Goal: Information Seeking & Learning: Check status

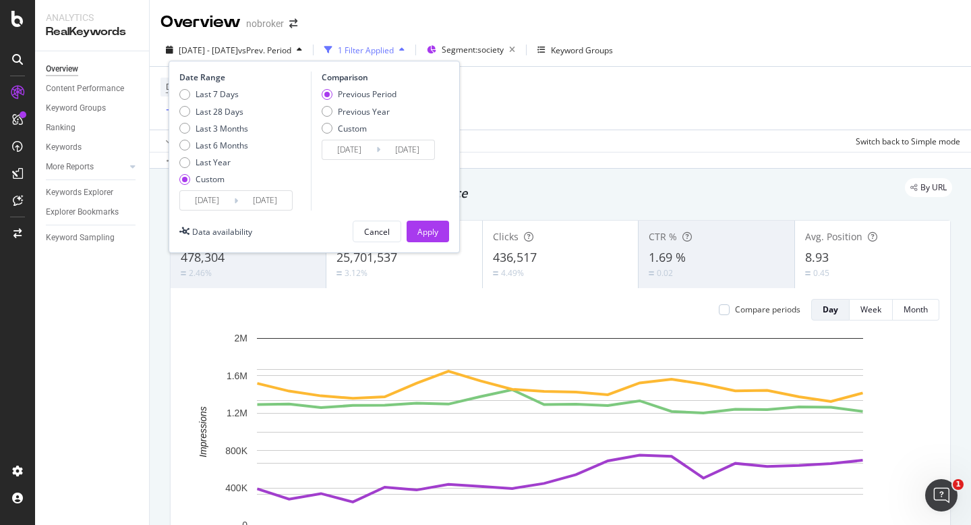
click at [213, 205] on input "[DATE]" at bounding box center [207, 200] width 54 height 19
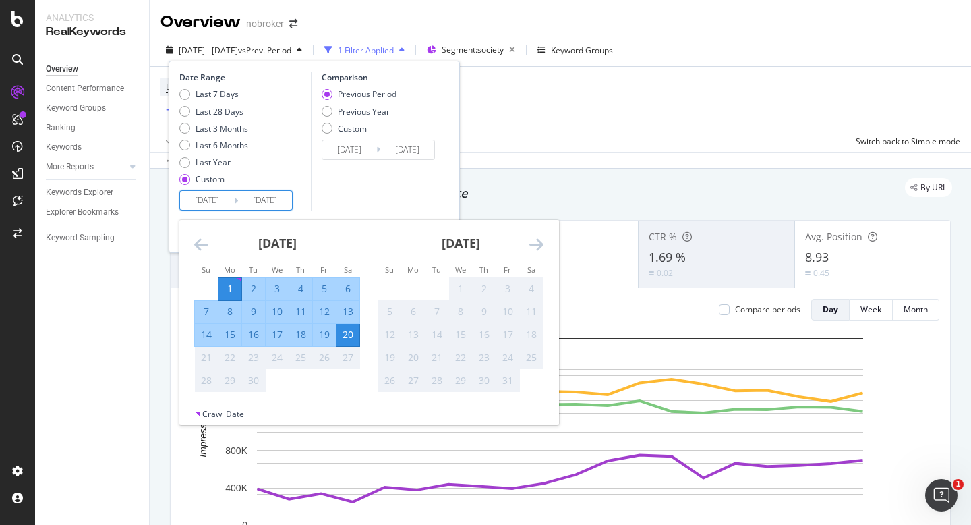
click at [411, 180] on div "Comparison Previous Period Previous Year Custom 2025/08/12 Navigate forward to …" at bounding box center [375, 140] width 128 height 139
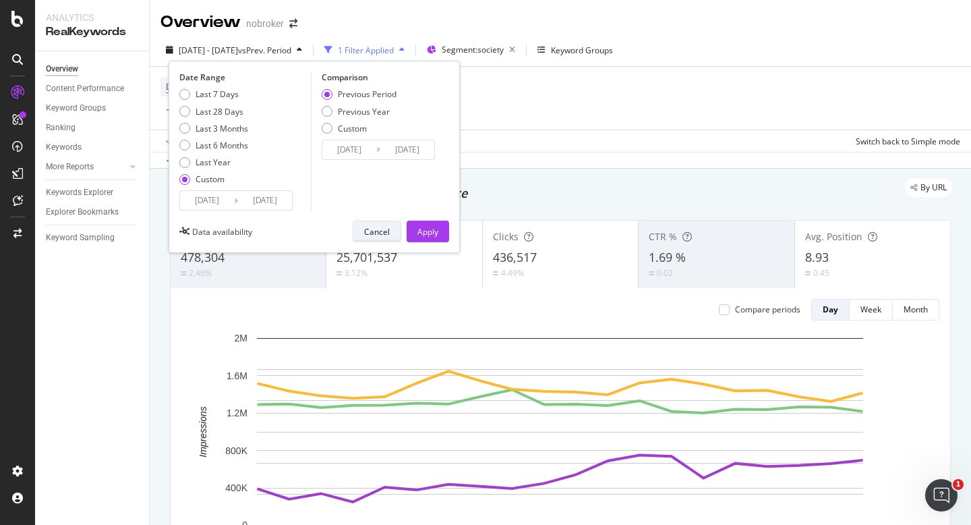
click at [382, 233] on div "Cancel" at bounding box center [377, 231] width 26 height 11
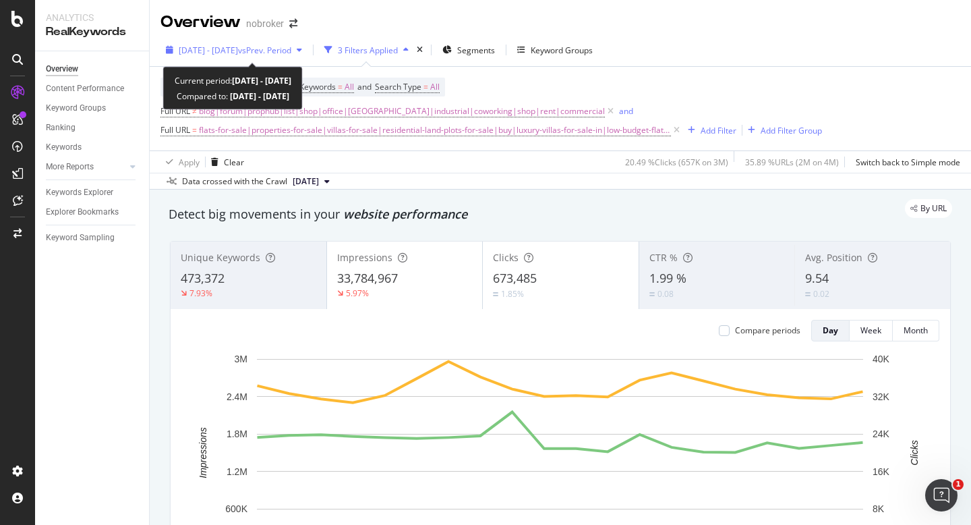
click at [212, 54] on span "[DATE] - [DATE]" at bounding box center [208, 50] width 59 height 11
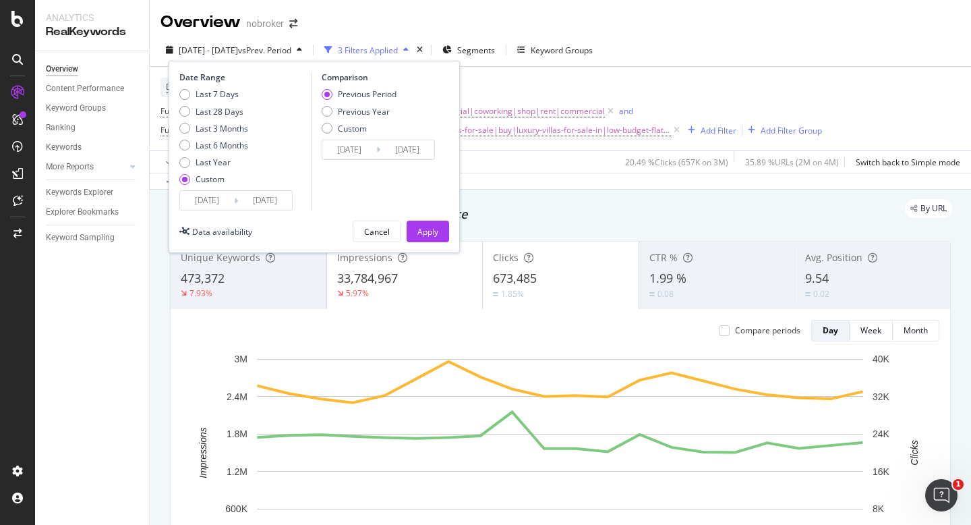
click at [208, 198] on input "[DATE]" at bounding box center [207, 200] width 54 height 19
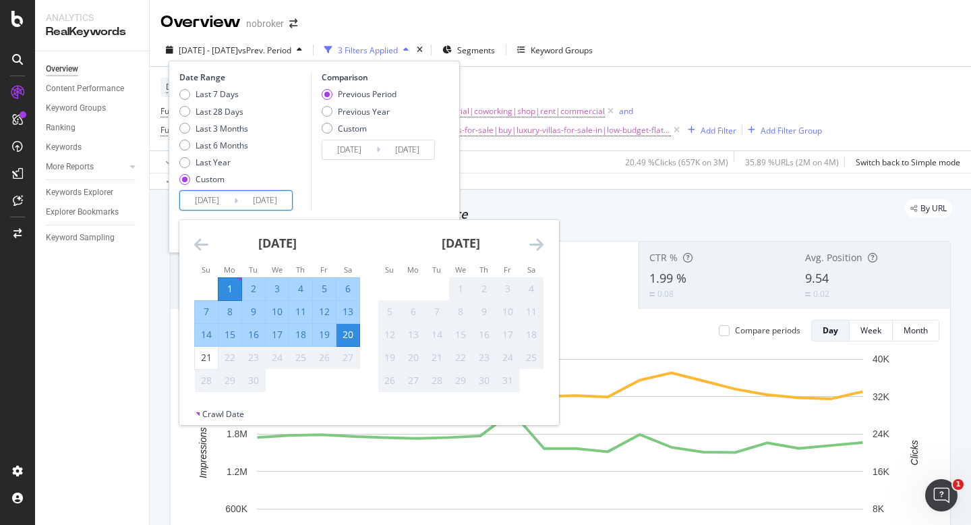
click at [229, 289] on div "1" at bounding box center [229, 288] width 23 height 13
click at [207, 352] on div "21" at bounding box center [206, 357] width 23 height 13
type input "[DATE]"
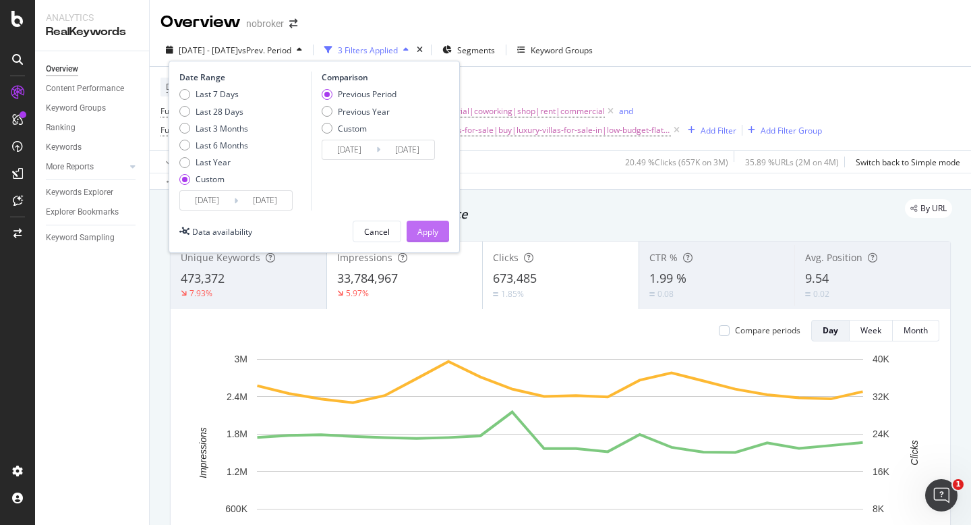
click at [421, 227] on div "Apply" at bounding box center [427, 231] width 21 height 11
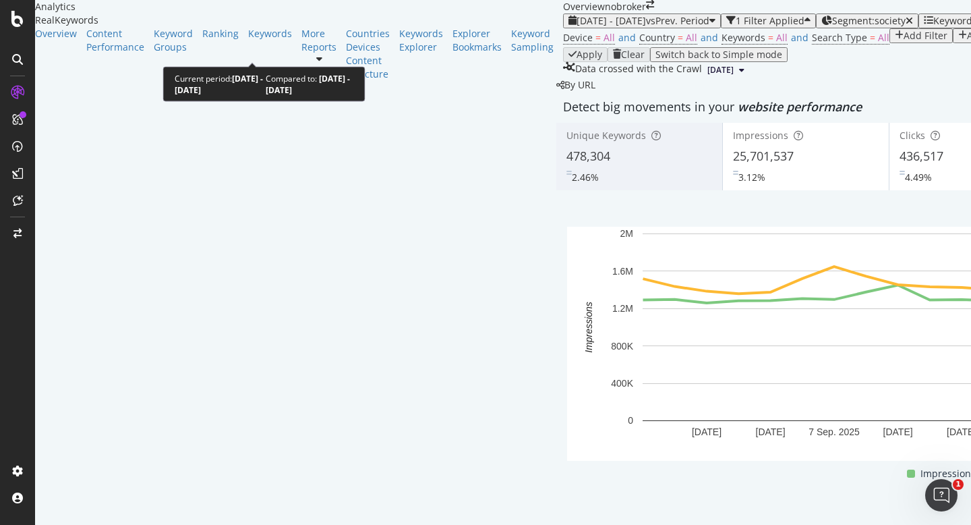
click at [568, 26] on div "2025 Sep. 1st - Sep. 20th vs Prev. Period" at bounding box center [641, 21] width 147 height 11
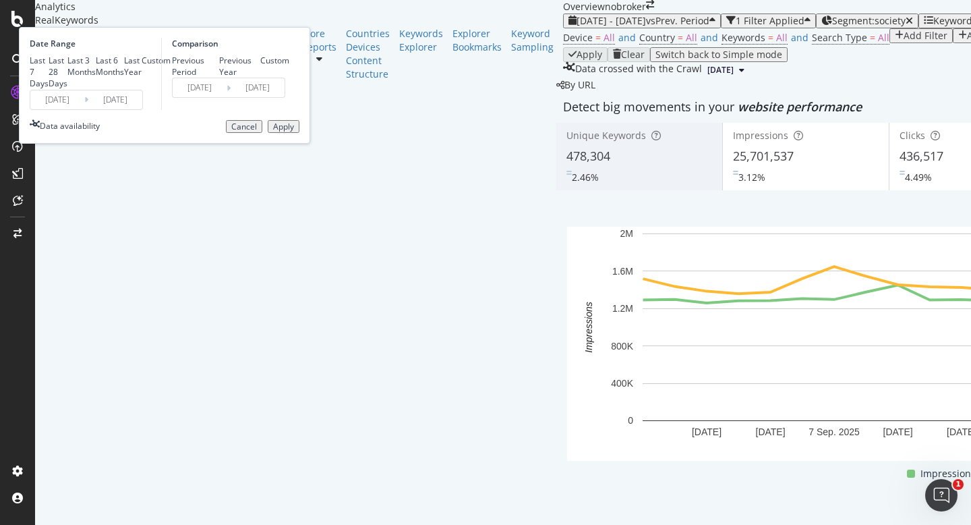
click at [84, 109] on input "[DATE]" at bounding box center [57, 99] width 54 height 19
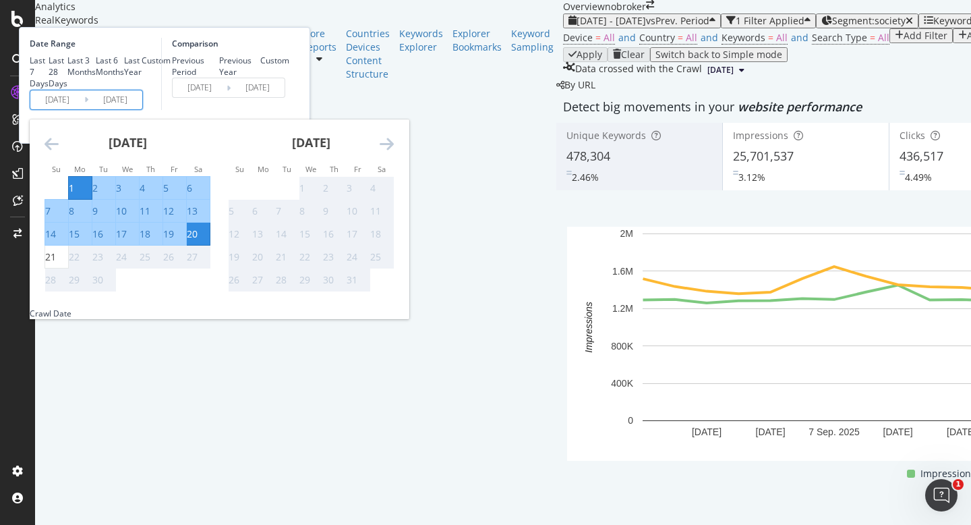
click at [74, 195] on div "1" at bounding box center [71, 187] width 5 height 13
click at [56, 264] on div "21" at bounding box center [50, 256] width 11 height 13
type input "[DATE]"
type input "2025/08/11"
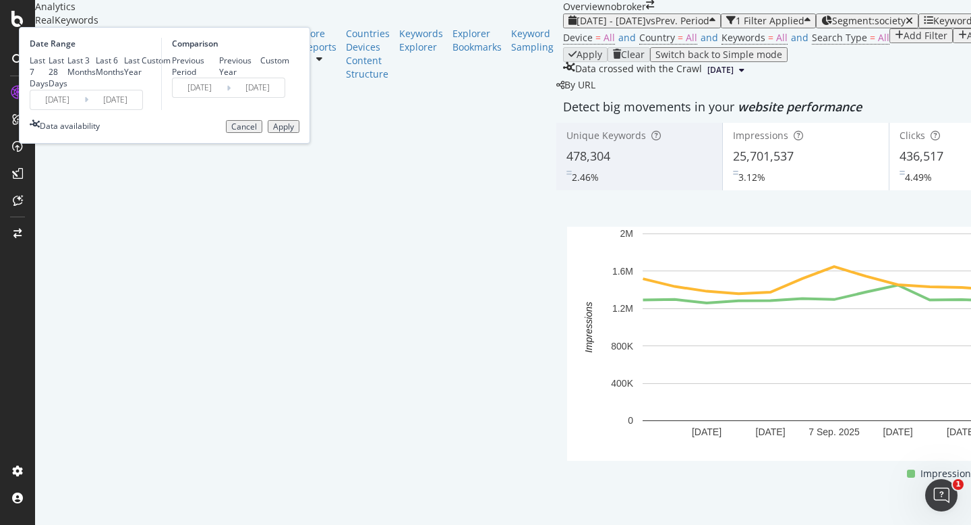
click at [299, 134] on button "Apply" at bounding box center [284, 126] width 32 height 13
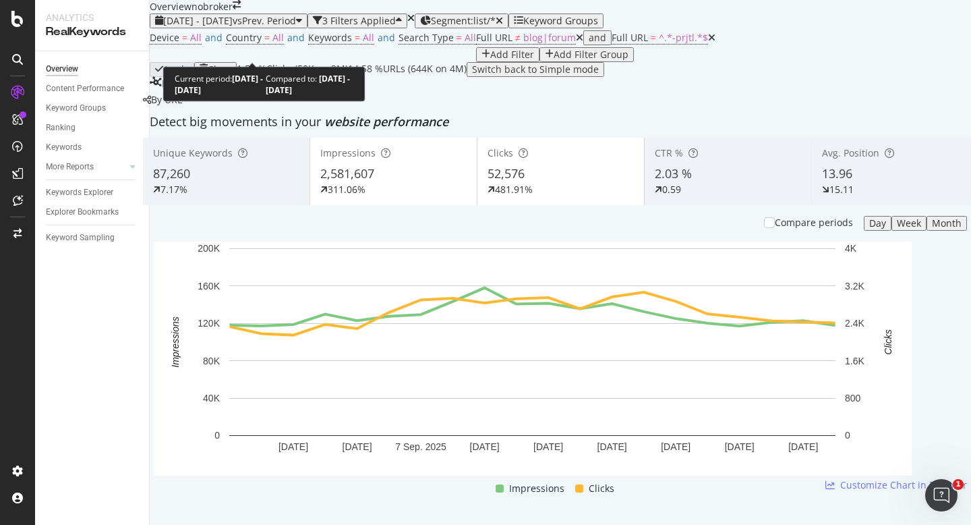
click at [210, 27] on span "[DATE] - [DATE]" at bounding box center [197, 20] width 69 height 13
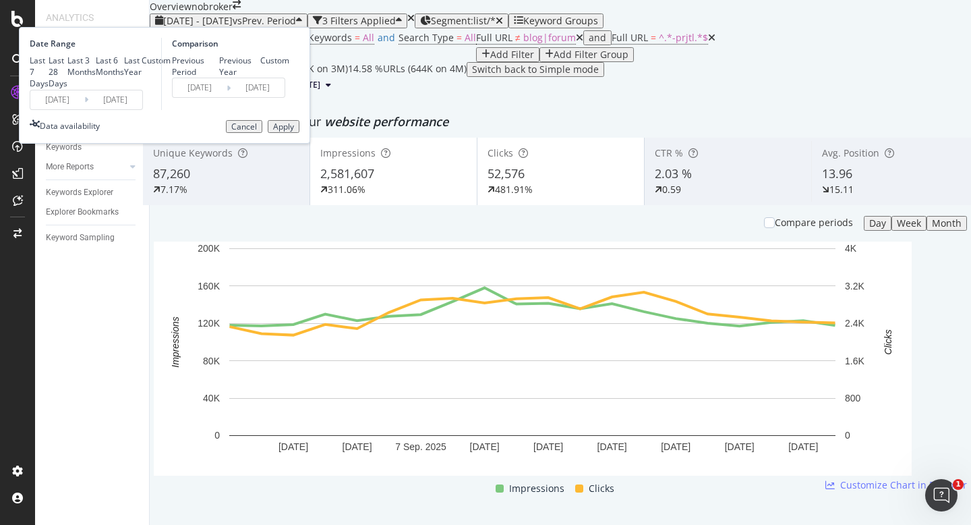
click at [84, 109] on input "[DATE]" at bounding box center [57, 99] width 54 height 19
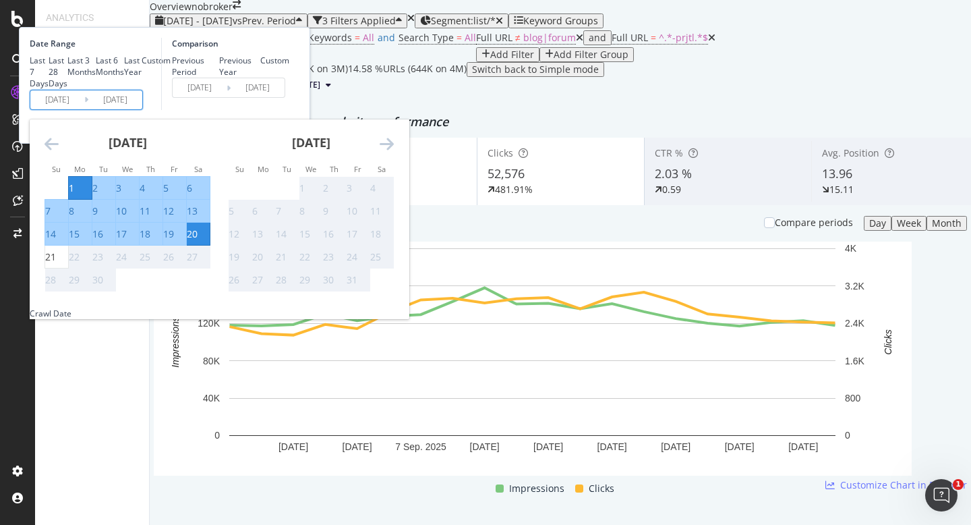
click at [74, 195] on div "1" at bounding box center [71, 187] width 5 height 13
click at [56, 264] on div "21" at bounding box center [50, 256] width 11 height 13
type input "[DATE]"
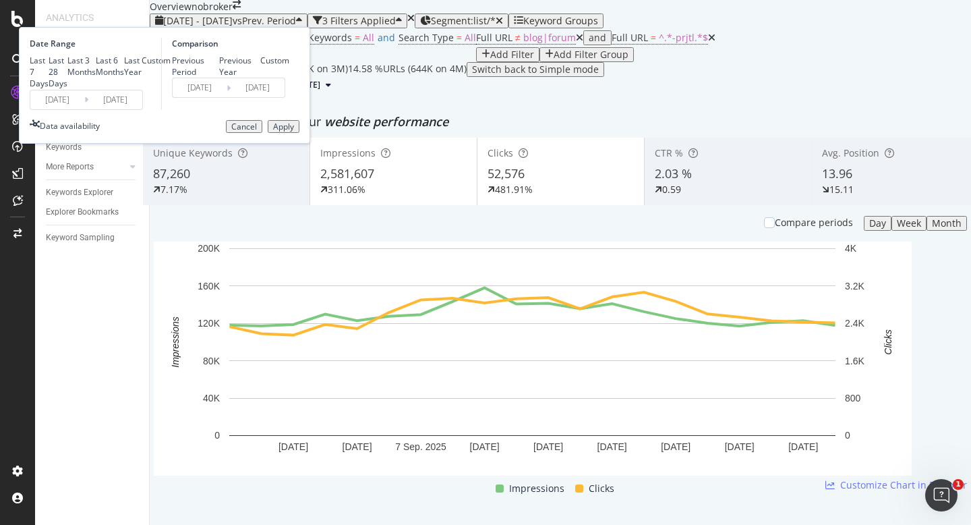
click at [294, 131] on div "Apply" at bounding box center [283, 126] width 21 height 9
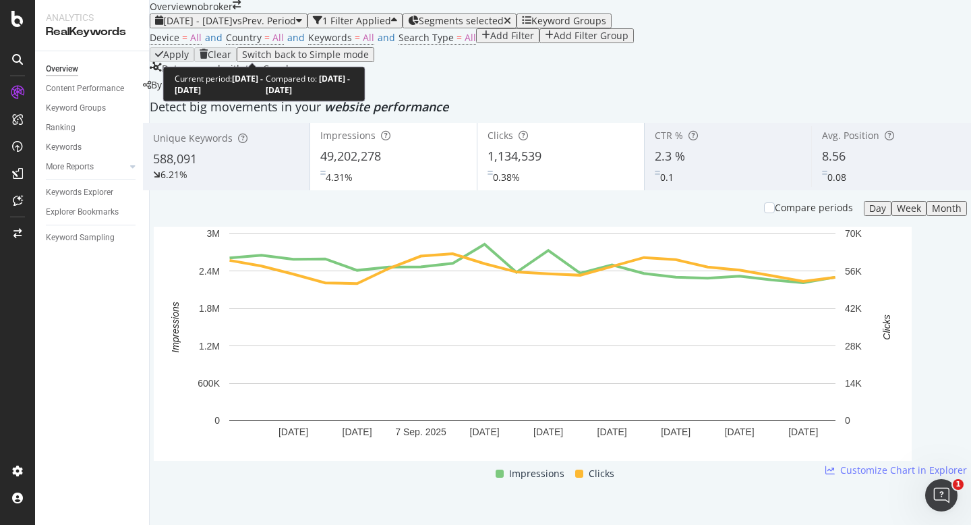
click at [203, 27] on span "[DATE] - [DATE]" at bounding box center [197, 20] width 69 height 13
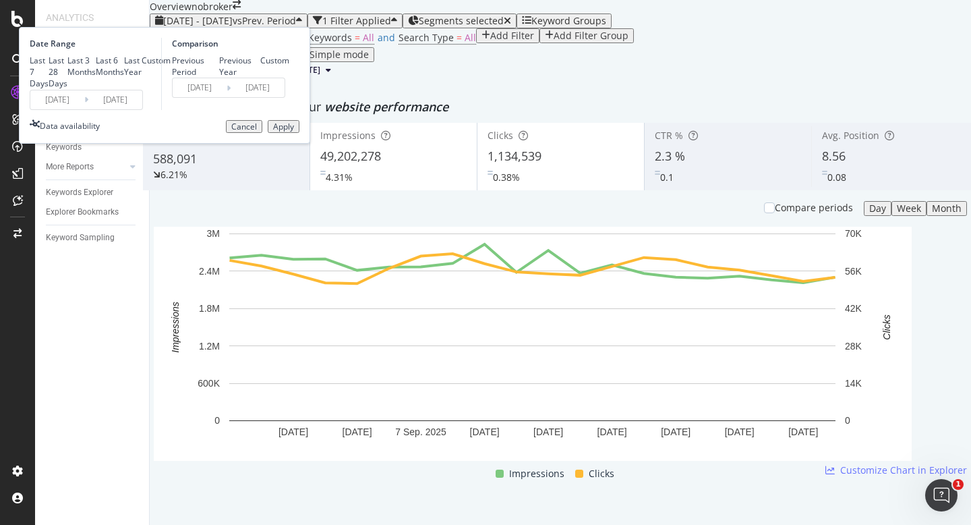
click at [84, 109] on input "[DATE]" at bounding box center [57, 99] width 54 height 19
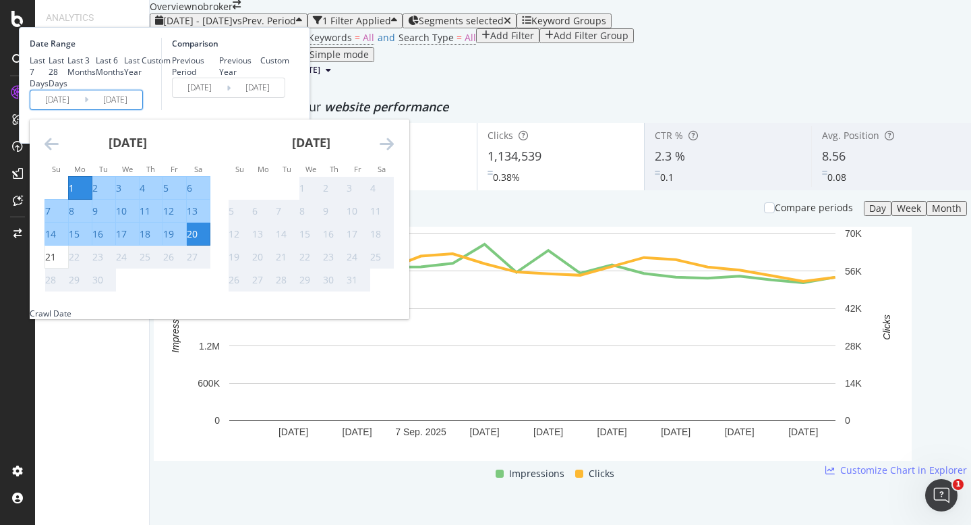
click at [74, 195] on div "1" at bounding box center [71, 187] width 5 height 13
click at [56, 264] on div "21" at bounding box center [50, 256] width 11 height 13
type input "2025/09/21"
type input "2025/08/11"
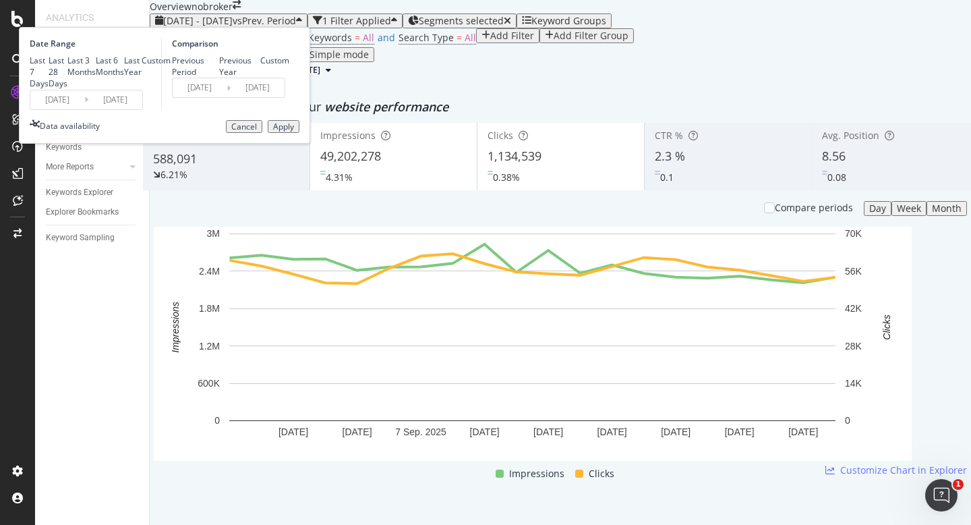
drag, startPoint x: 424, startPoint y: 228, endPoint x: 518, endPoint y: 1, distance: 245.8
click at [294, 131] on div "Apply" at bounding box center [283, 126] width 21 height 9
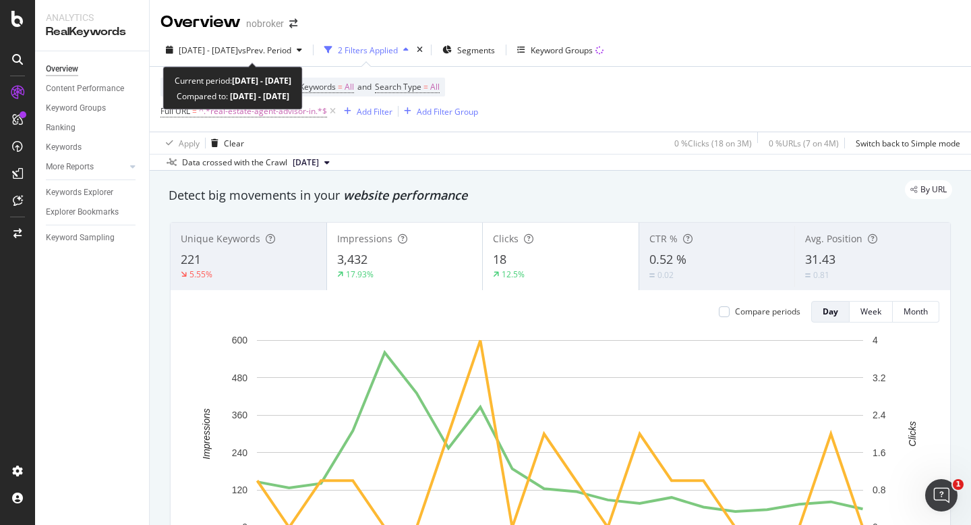
click at [231, 49] on span "[DATE] - [DATE]" at bounding box center [208, 50] width 59 height 11
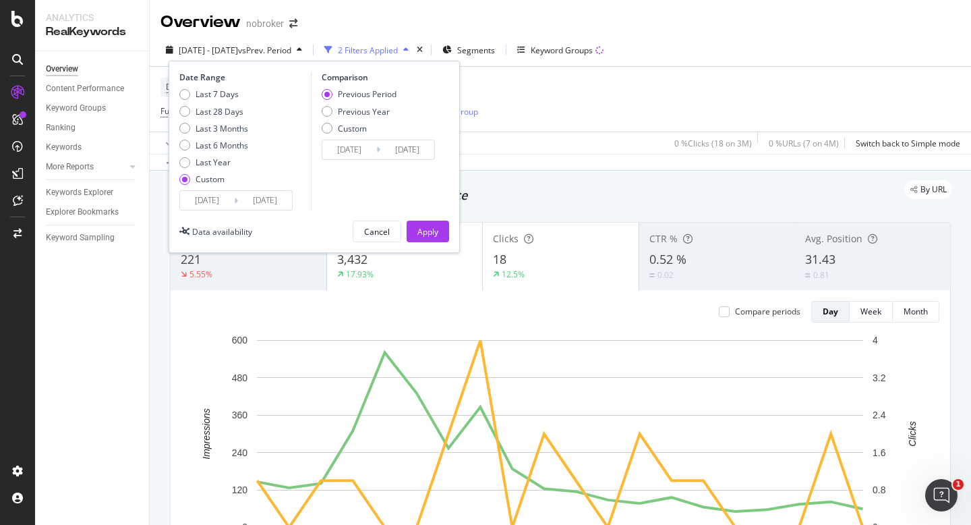
click at [209, 202] on input "[DATE]" at bounding box center [207, 200] width 54 height 19
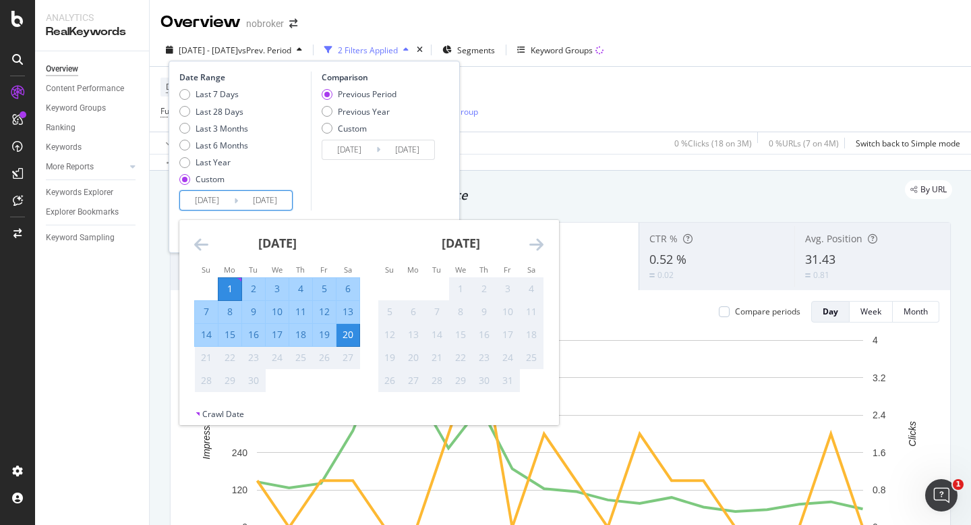
click at [384, 189] on div "Comparison Previous Period Previous Year Custom [DATE] Navigate forward to inte…" at bounding box center [375, 140] width 128 height 139
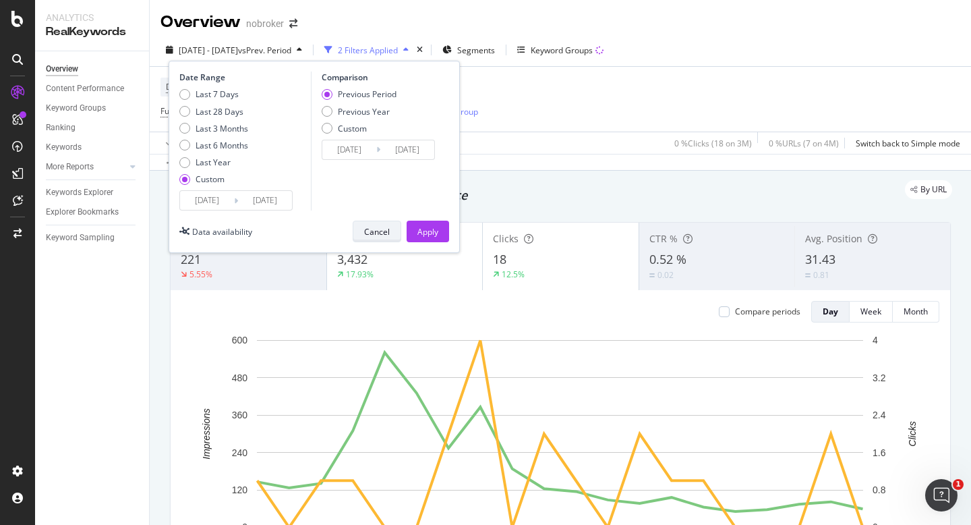
click at [367, 237] on div "Cancel" at bounding box center [377, 231] width 26 height 11
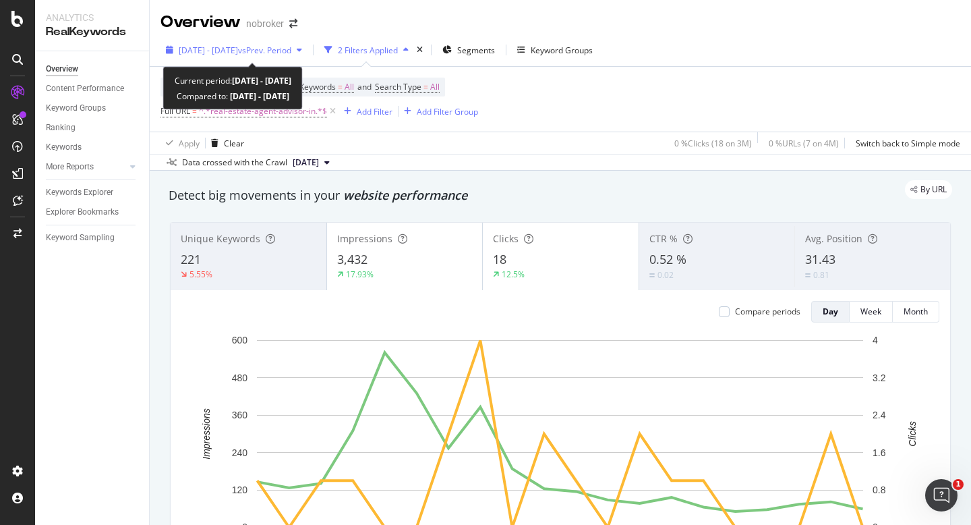
click at [227, 56] on div "[DATE] - [DATE] vs Prev. Period" at bounding box center [233, 50] width 147 height 20
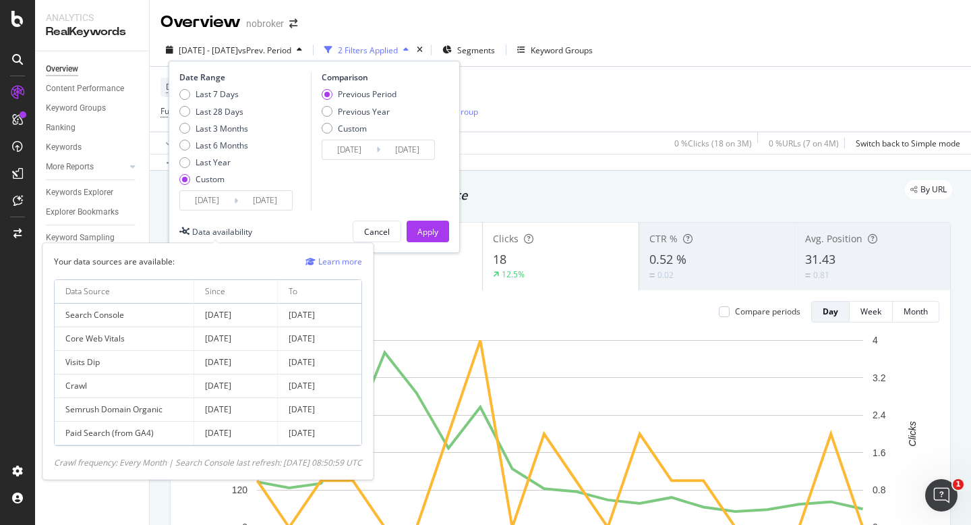
click at [208, 208] on input "[DATE]" at bounding box center [207, 200] width 54 height 19
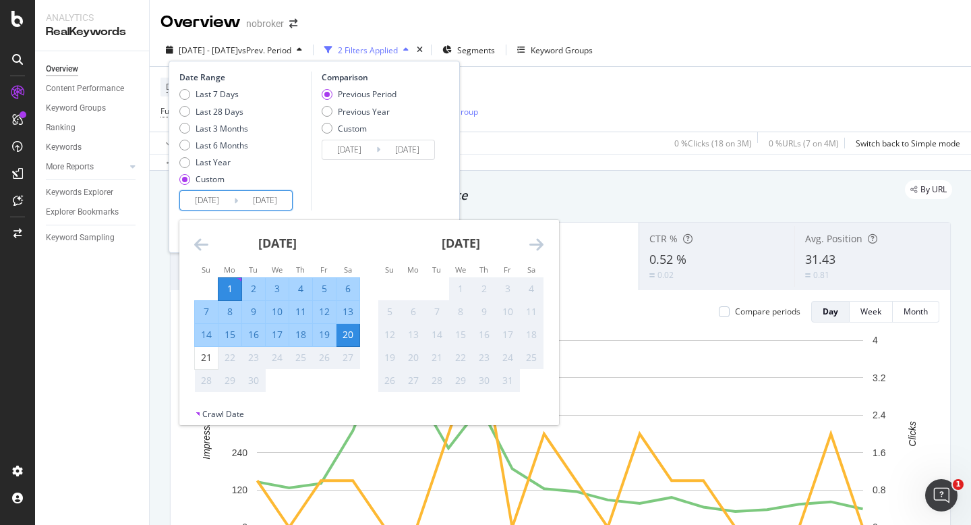
click at [226, 285] on div "1" at bounding box center [229, 288] width 23 height 13
click at [205, 364] on div "21" at bounding box center [206, 358] width 23 height 22
type input "[DATE]"
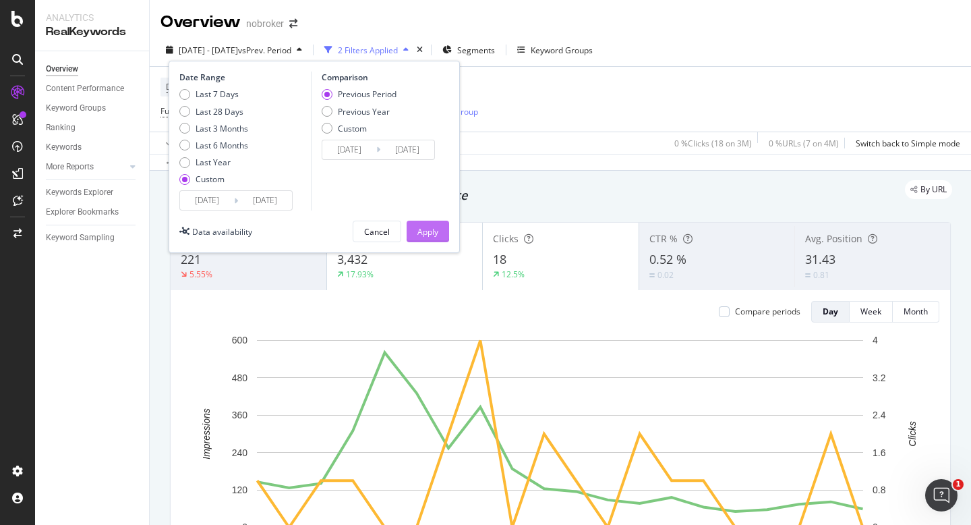
click at [430, 227] on div "Apply" at bounding box center [427, 231] width 21 height 11
